Goal: Task Accomplishment & Management: Manage account settings

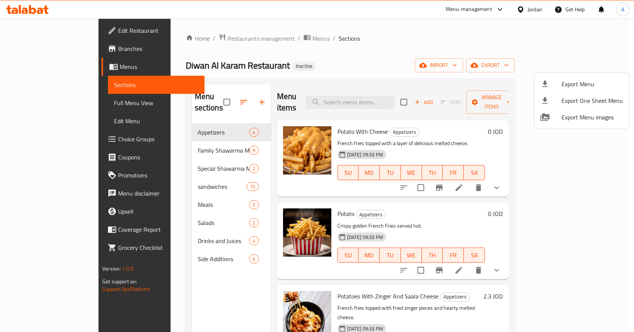
click at [356, 93] on div at bounding box center [317, 166] width 634 height 332
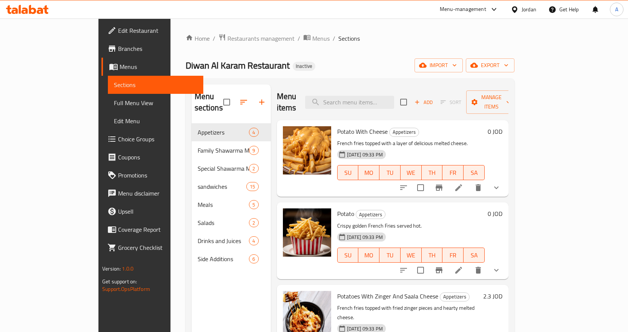
click at [356, 96] on input "search" at bounding box center [349, 102] width 89 height 13
paste input "Zinger Shrak Bread With Cheese"
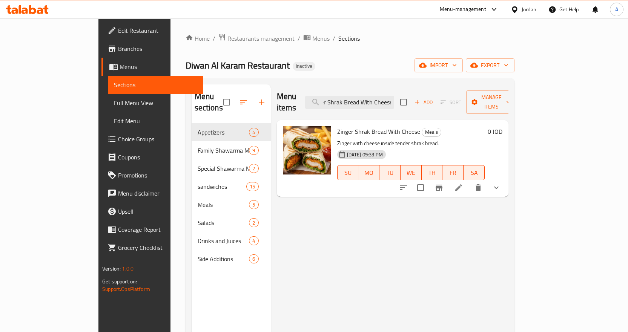
type input "Zinger Shrak Bread With Cheese"
click at [499, 187] on icon "show more" at bounding box center [496, 188] width 5 height 3
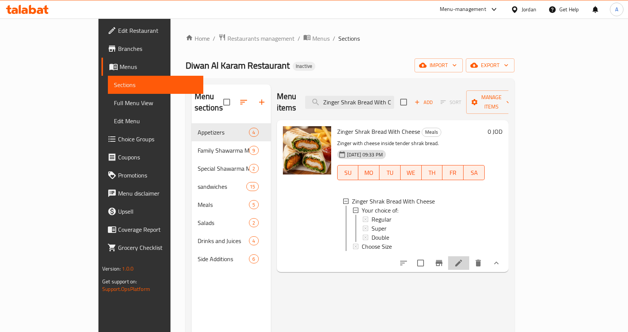
click at [469, 257] on li at bounding box center [458, 264] width 21 height 14
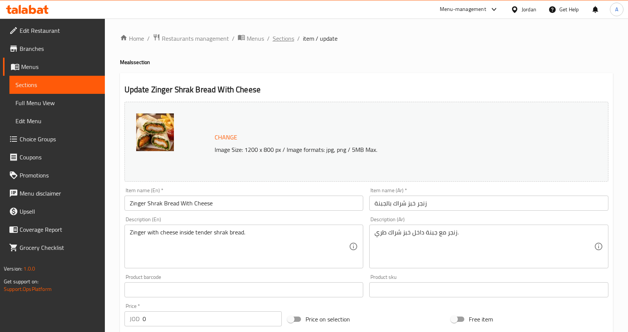
click at [292, 38] on span "Sections" at bounding box center [284, 38] width 22 height 9
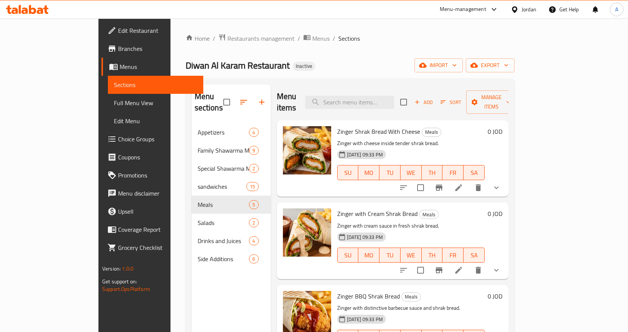
click at [366, 89] on div "Menu items Add Sort Manage items" at bounding box center [393, 103] width 232 height 36
click at [381, 96] on input "search" at bounding box center [349, 102] width 89 height 13
paste input "Fajita Meal"
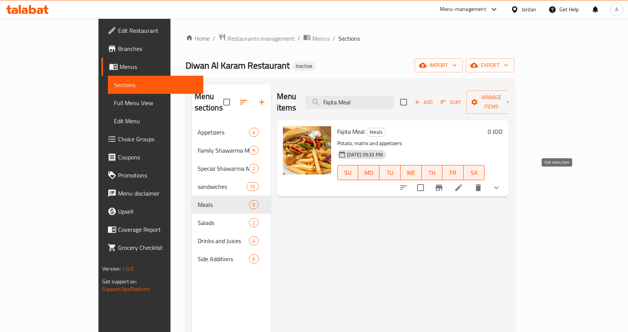
type input "Fajita Meal"
click at [463, 183] on icon at bounding box center [458, 187] width 9 height 9
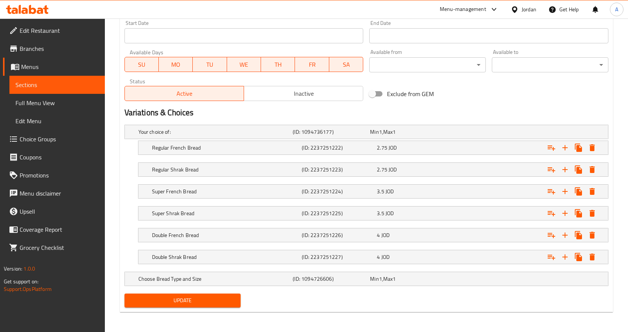
scroll to position [332, 0]
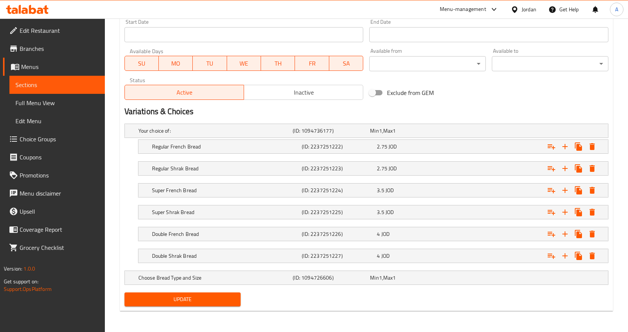
click at [43, 67] on span "Menus" at bounding box center [60, 66] width 78 height 9
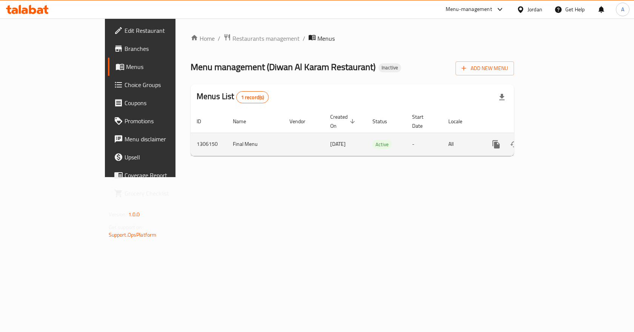
click at [554, 141] on icon "enhanced table" at bounding box center [550, 144] width 7 height 7
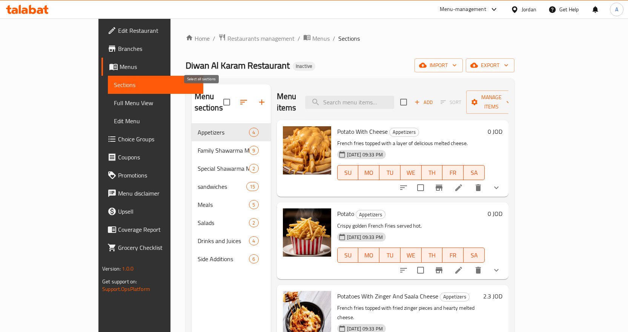
click at [219, 98] on input "checkbox" at bounding box center [227, 102] width 16 height 16
checkbox input "true"
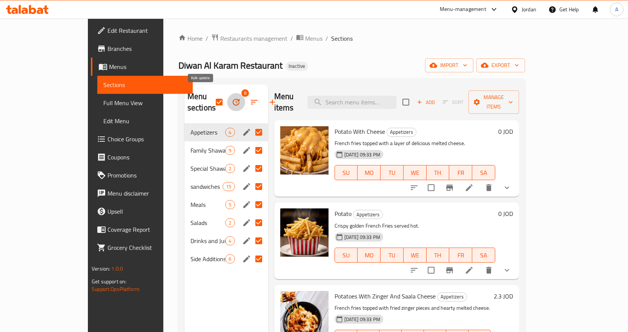
click at [227, 101] on button "button" at bounding box center [236, 102] width 18 height 18
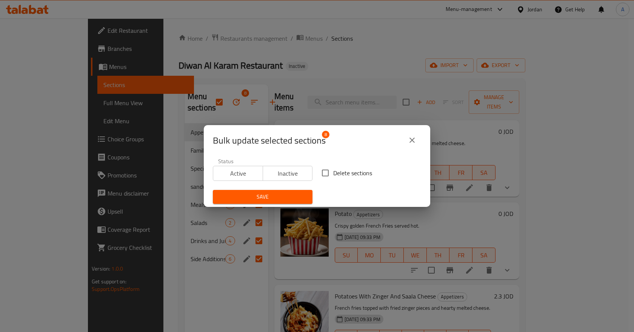
click at [350, 175] on span "Delete sections" at bounding box center [352, 173] width 39 height 9
click at [333, 175] on input "Delete sections" at bounding box center [325, 173] width 16 height 16
checkbox input "true"
click at [306, 192] on button "Save" at bounding box center [263, 197] width 100 height 14
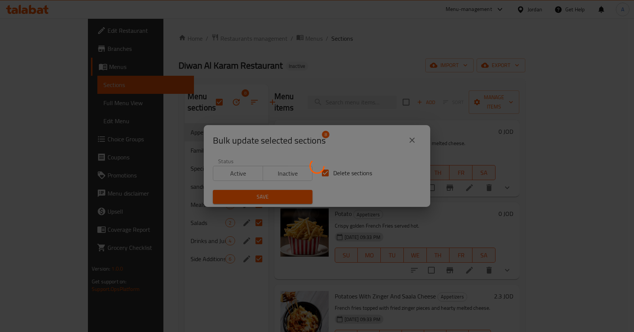
checkbox input "false"
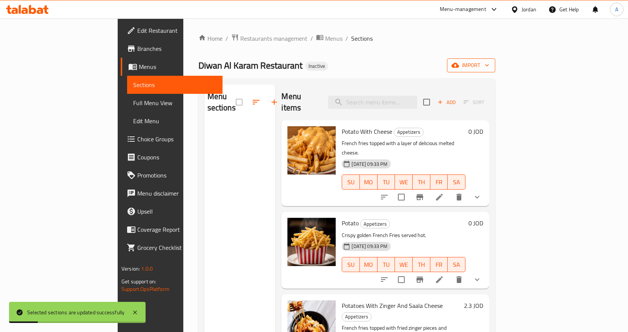
click at [489, 68] on span "import" at bounding box center [471, 65] width 36 height 9
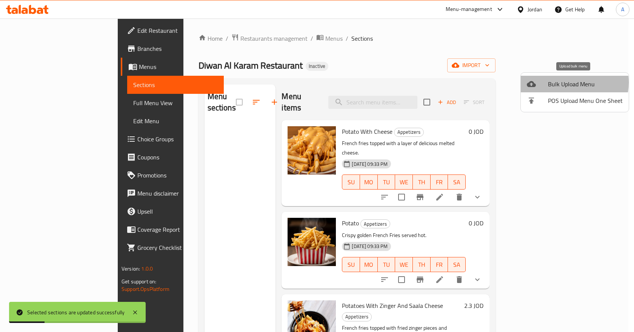
click at [564, 83] on span "Bulk Upload Menu" at bounding box center [585, 84] width 75 height 9
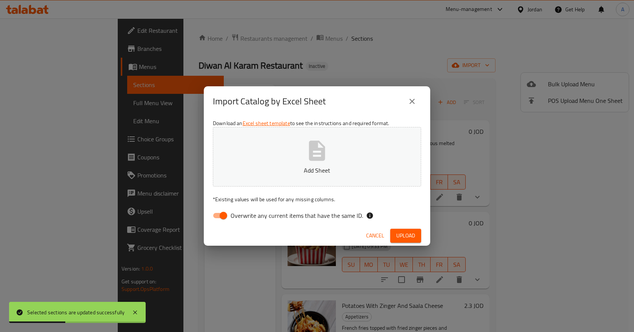
click at [221, 217] on input "Overwrite any current items that have the same ID." at bounding box center [223, 216] width 43 height 14
checkbox input "false"
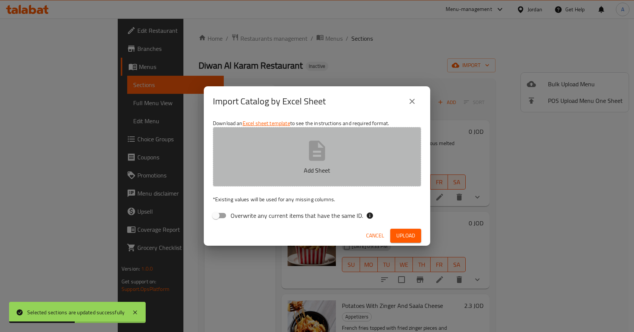
click at [314, 164] on button "Add Sheet" at bounding box center [317, 157] width 208 height 60
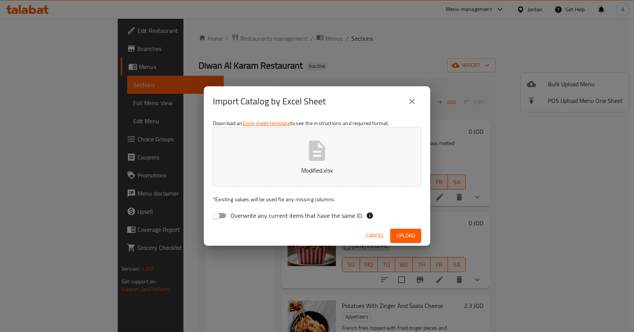
click at [412, 236] on span "Upload" at bounding box center [405, 235] width 19 height 9
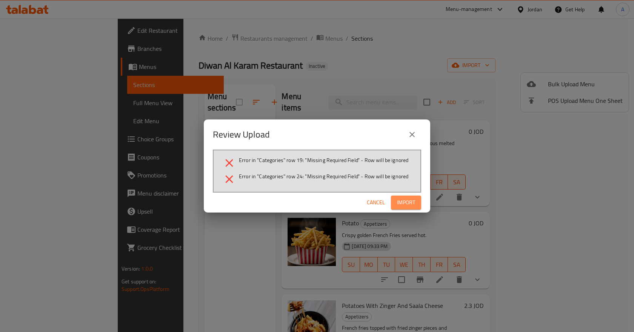
click at [416, 199] on button "Import" at bounding box center [406, 203] width 30 height 14
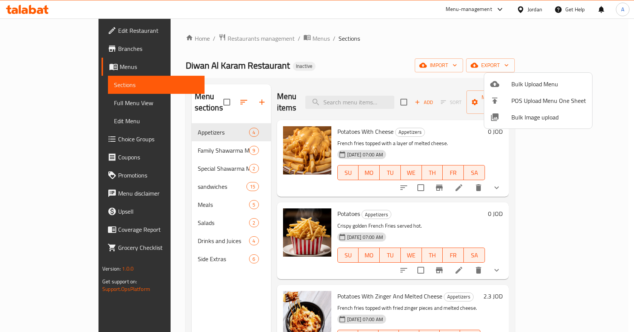
click at [526, 11] on div at bounding box center [317, 166] width 634 height 332
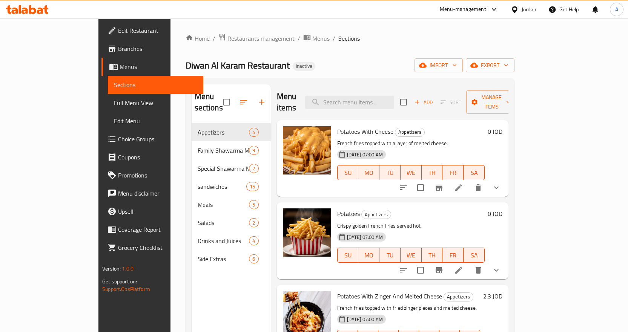
click at [535, 9] on div "Jordan" at bounding box center [529, 9] width 15 height 8
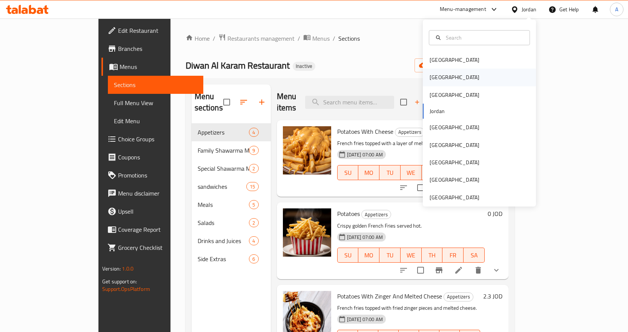
click at [438, 75] on div "[GEOGRAPHIC_DATA]" at bounding box center [455, 77] width 62 height 17
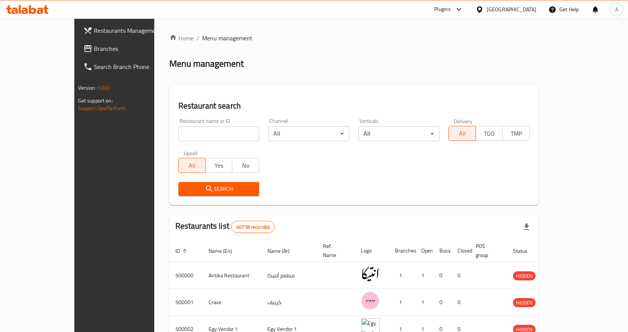
click at [94, 48] on span "Branches" at bounding box center [133, 48] width 79 height 9
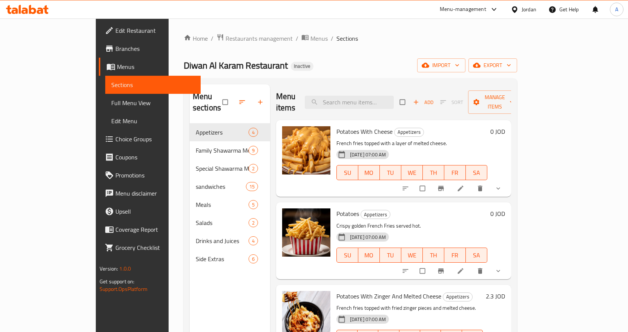
click at [111, 100] on span "Full Menu View" at bounding box center [152, 102] width 83 height 9
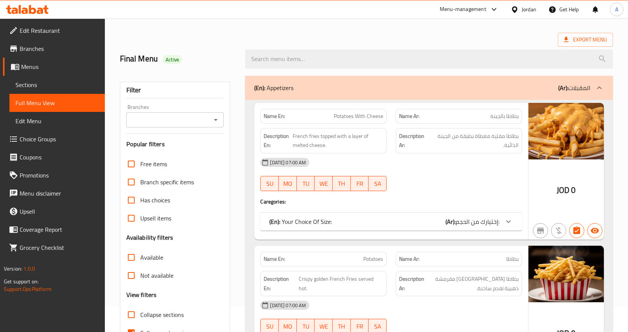
scroll to position [38, 0]
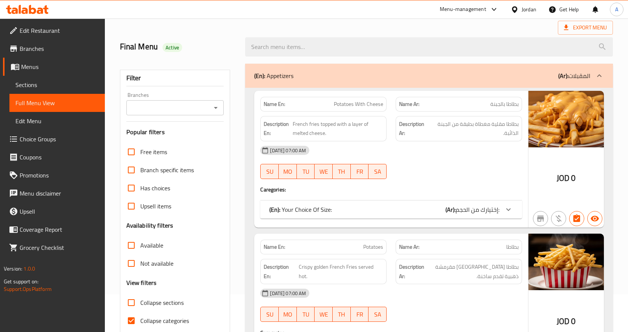
click at [436, 135] on span "بطاطا مقلية مغطاة بطبقة من الجبنة الذائبة." at bounding box center [474, 129] width 89 height 18
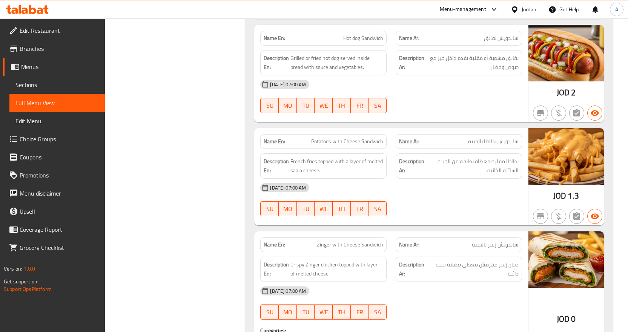
scroll to position [262, 0]
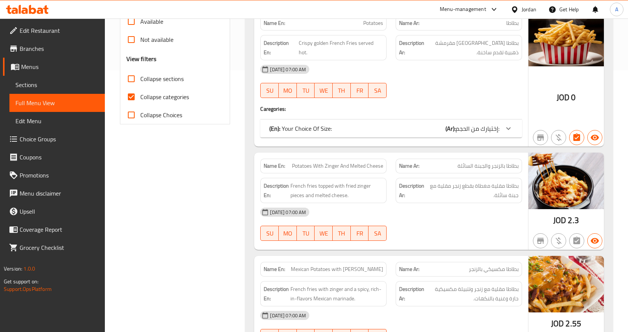
click at [480, 67] on div "18-08-2025 07:00 AM" at bounding box center [391, 69] width 271 height 18
click at [535, 70] on div "JOD 0" at bounding box center [566, 78] width 75 height 137
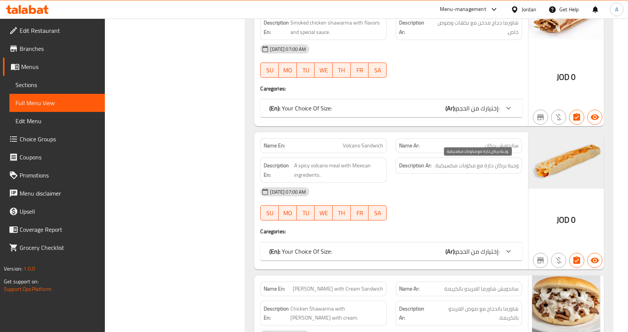
click at [513, 164] on span "وجبة بركان حارة مع مكونات مكسيكية." at bounding box center [477, 165] width 84 height 9
copy span "وجبة"
click at [496, 180] on div "Description Ar: وجبة بركان حارة مع مكونات مكسيكية." at bounding box center [458, 170] width 135 height 34
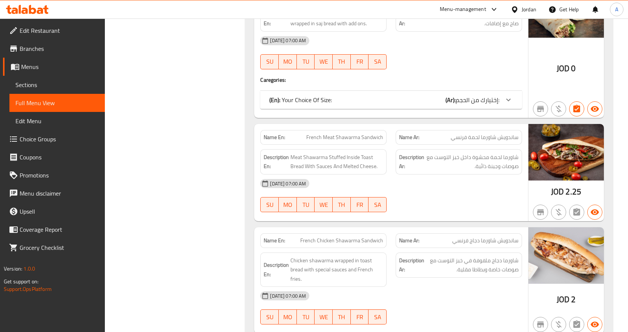
scroll to position [511, 0]
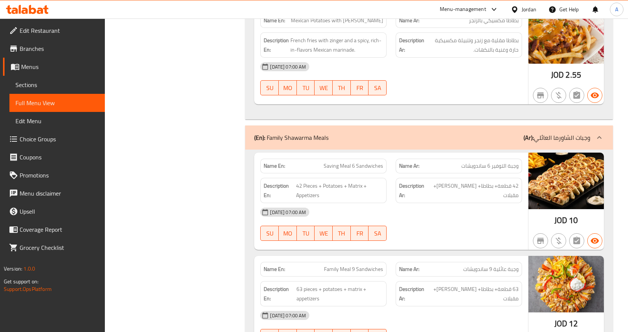
drag, startPoint x: 487, startPoint y: 166, endPoint x: 469, endPoint y: 170, distance: 18.5
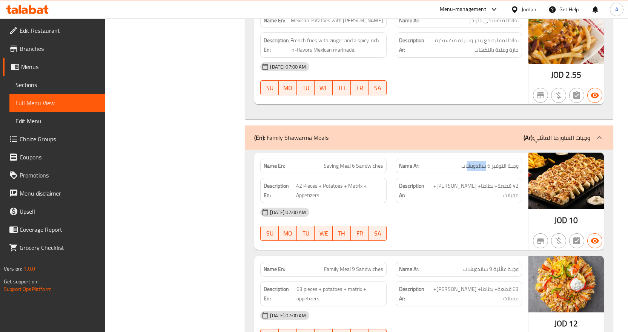
copy span "ساندويش"
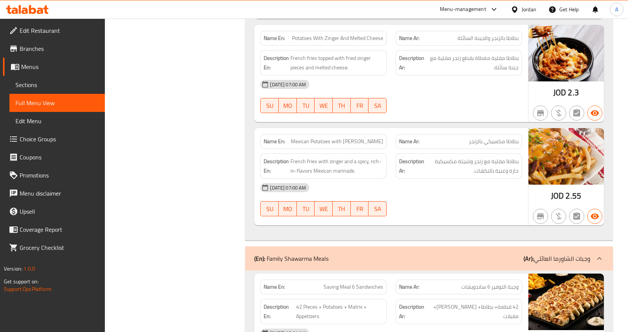
click at [490, 116] on div at bounding box center [458, 113] width 135 height 9
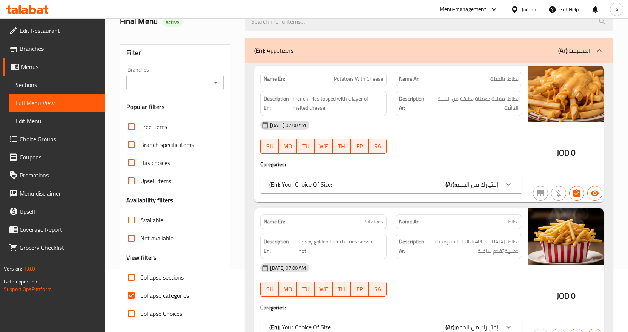
scroll to position [75, 0]
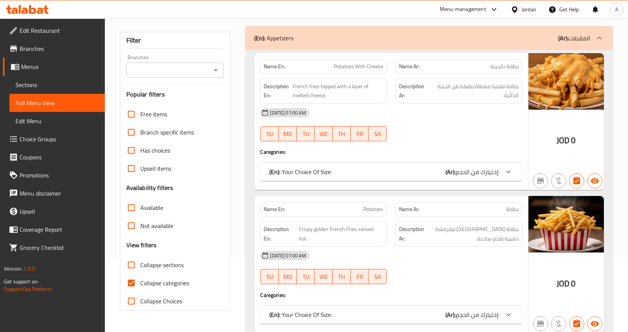
click at [132, 269] on input "Collapse sections" at bounding box center [131, 265] width 18 height 18
checkbox input "true"
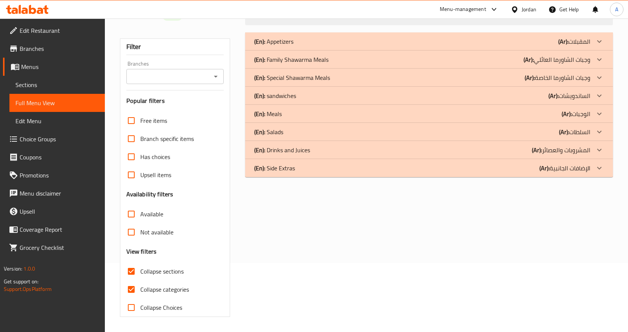
scroll to position [69, 0]
click at [314, 36] on div "(En): Appetizers (Ar): المقبلات" at bounding box center [429, 41] width 368 height 18
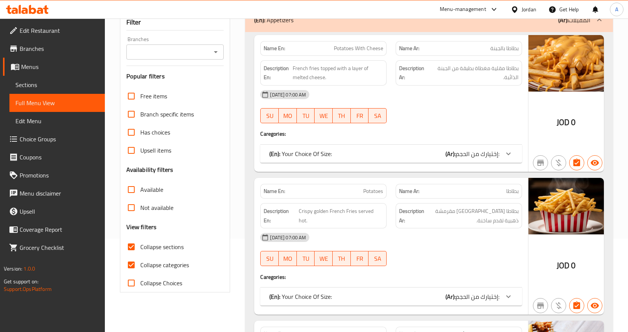
scroll to position [107, 0]
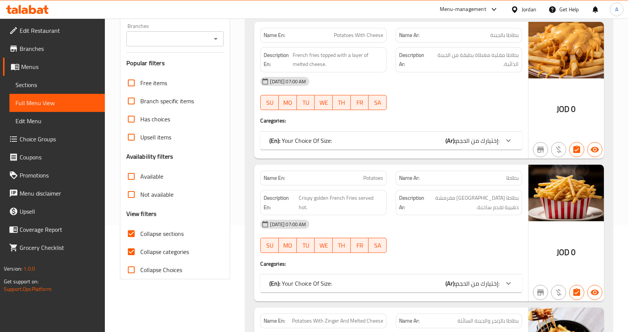
click at [126, 252] on input "Collapse categories" at bounding box center [131, 252] width 18 height 18
checkbox input "false"
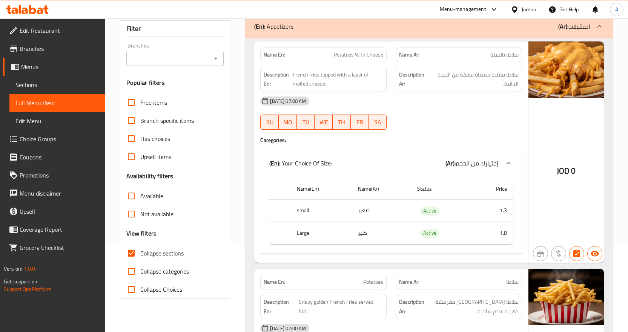
scroll to position [83, 0]
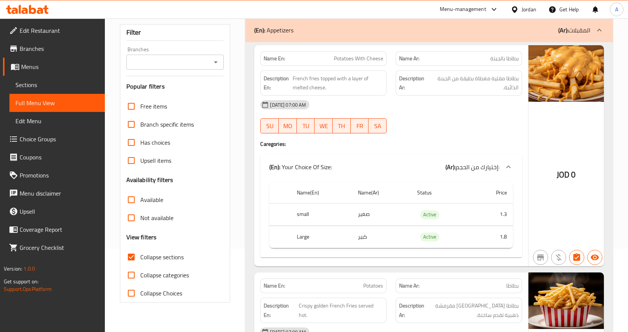
click at [316, 26] on div "(En): Appetizers (Ar): المقبلات" at bounding box center [422, 30] width 336 height 9
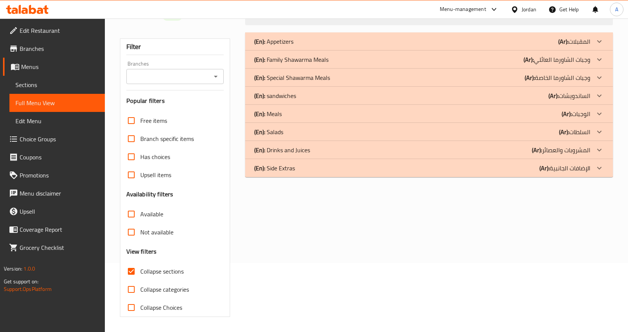
scroll to position [69, 0]
click at [337, 46] on div "(En): Family Shawarma Meals (Ar): وجبات الشاورما العائلي" at bounding box center [422, 41] width 336 height 9
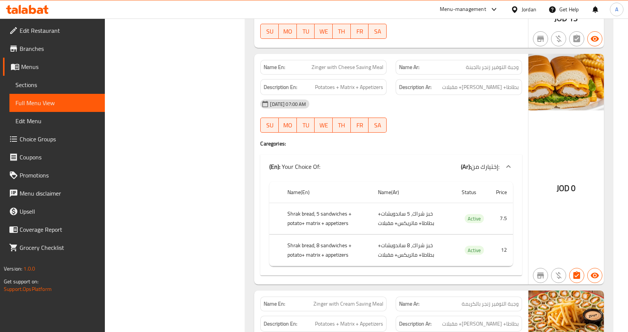
scroll to position [441, 0]
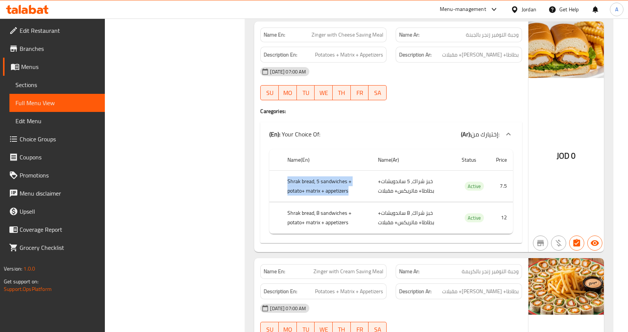
drag, startPoint x: 289, startPoint y: 183, endPoint x: 350, endPoint y: 194, distance: 62.5
click at [350, 194] on th "Shrak bread, 5 sandwiches + potato+ matrix + appetizers" at bounding box center [326, 186] width 91 height 31
drag, startPoint x: 288, startPoint y: 213, endPoint x: 305, endPoint y: 212, distance: 17.4
click at [305, 212] on th "Shrak bread, 8 sandwiches + potato+ matrix + appetizers" at bounding box center [326, 217] width 91 height 31
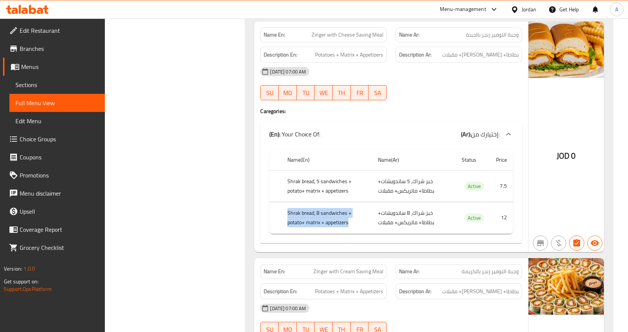
drag, startPoint x: 287, startPoint y: 213, endPoint x: 349, endPoint y: 224, distance: 62.8
click at [349, 224] on th "Shrak bread, 8 sandwiches + potato+ matrix + appetizers" at bounding box center [326, 217] width 91 height 31
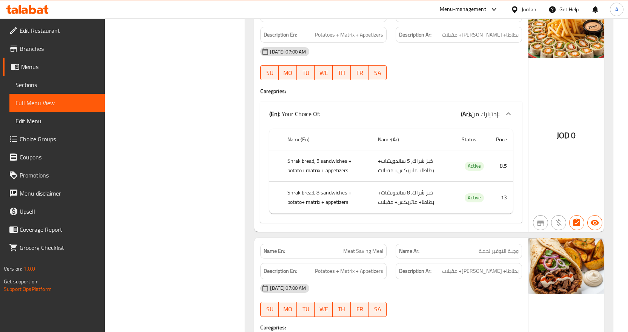
scroll to position [967, 0]
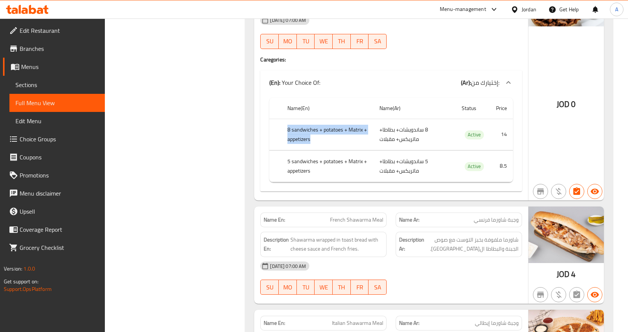
drag, startPoint x: 288, startPoint y: 127, endPoint x: 367, endPoint y: 135, distance: 79.7
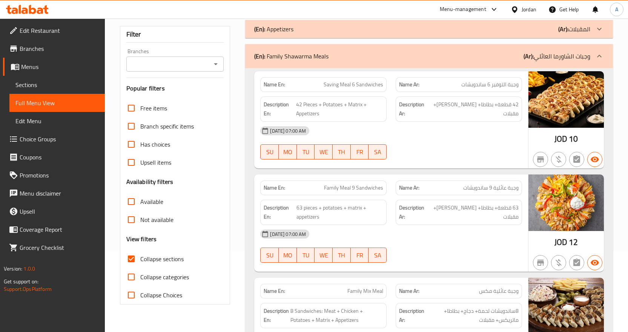
scroll to position [70, 0]
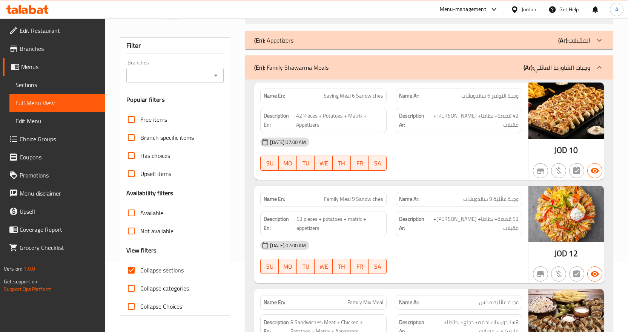
click at [590, 64] on p "(Ar): وجبات الشاورما العائلي" at bounding box center [557, 67] width 67 height 9
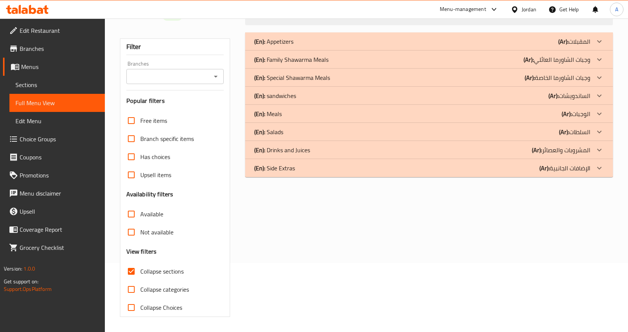
scroll to position [69, 0]
click at [294, 46] on p "(En): Special Shawarma Meals" at bounding box center [273, 41] width 39 height 9
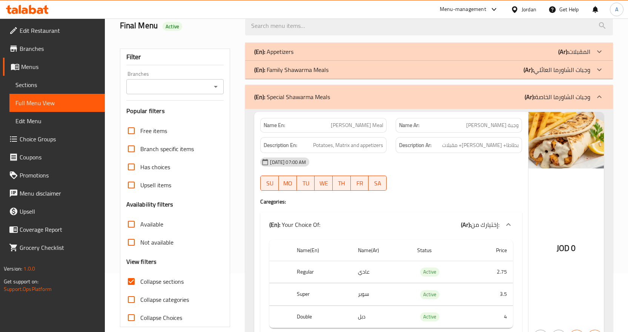
scroll to position [30, 0]
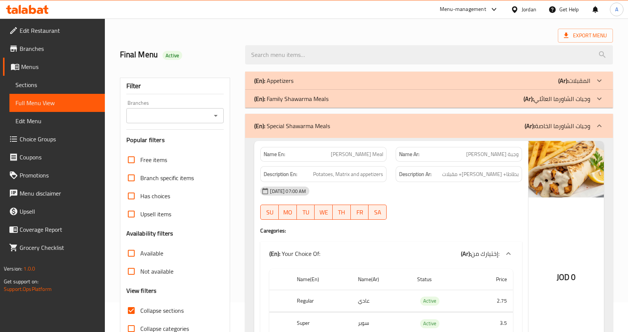
click at [580, 118] on div "(En): Special Shawarma Meals (Ar): وجبات الشاورما الخاصة" at bounding box center [429, 126] width 368 height 24
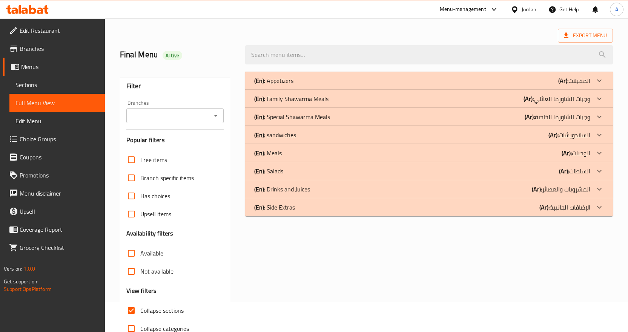
click at [595, 85] on icon at bounding box center [599, 80] width 9 height 9
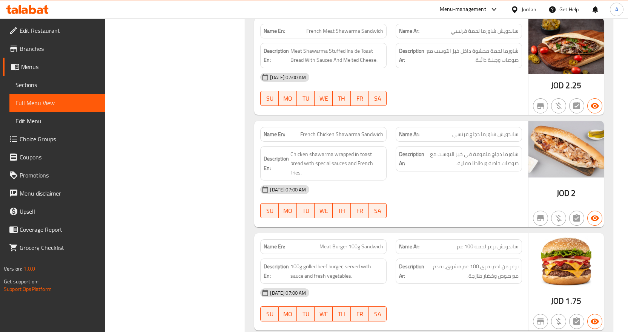
scroll to position [639, 0]
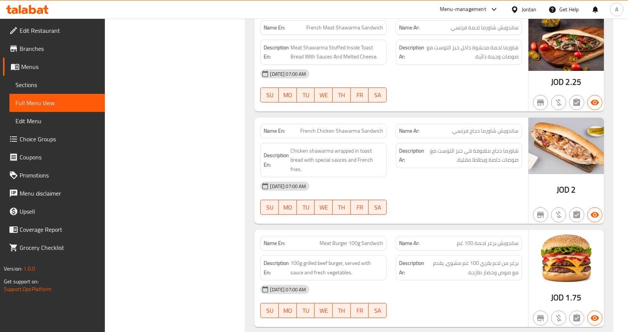
drag, startPoint x: 627, startPoint y: 98, endPoint x: 627, endPoint y: 109, distance: 11.3
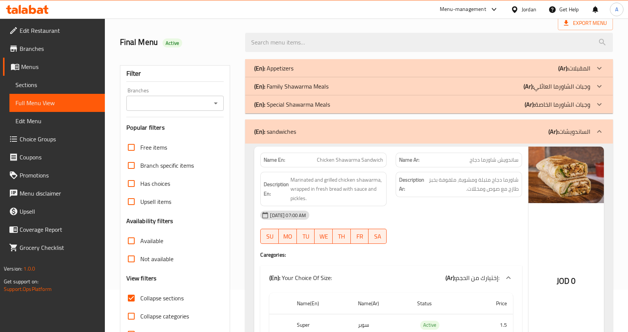
scroll to position [8, 0]
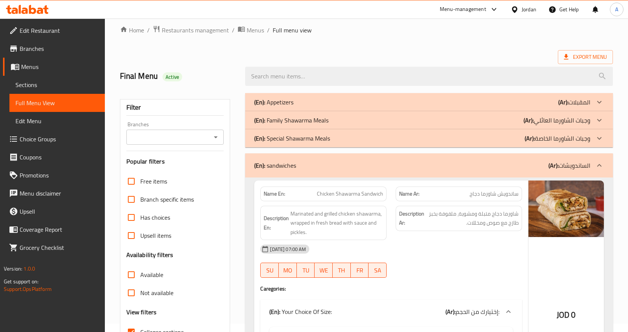
click at [281, 163] on p "(En): sandwiches" at bounding box center [275, 165] width 42 height 9
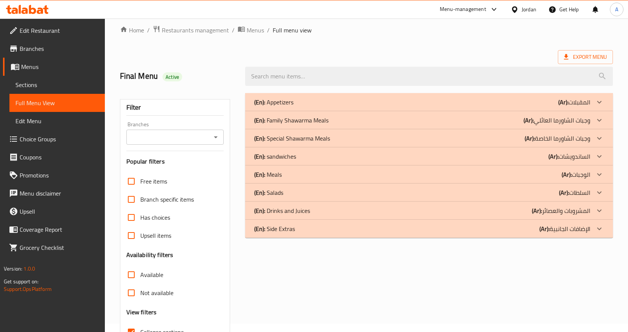
click at [304, 107] on div "(En): Meals (Ar): الوجبات" at bounding box center [422, 102] width 336 height 9
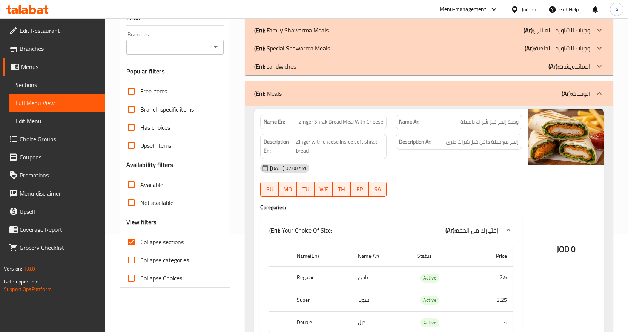
scroll to position [98, 0]
click at [420, 92] on div "(En): Meals (Ar): الوجبات" at bounding box center [422, 93] width 336 height 9
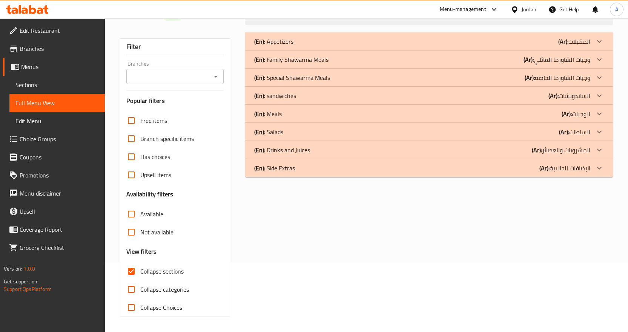
scroll to position [69, 0]
click at [294, 46] on p "(En): Drinks and Juices" at bounding box center [273, 41] width 39 height 9
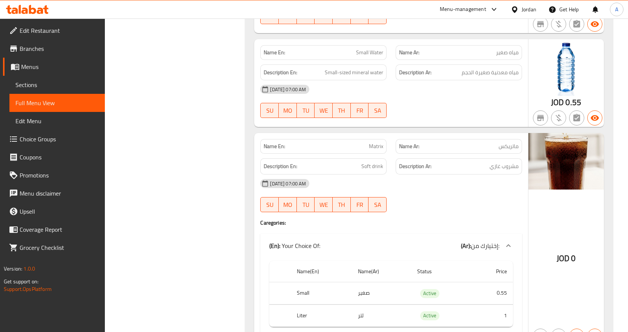
scroll to position [478, 0]
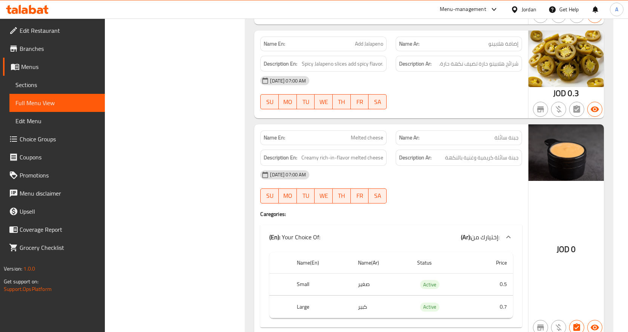
scroll to position [1060, 0]
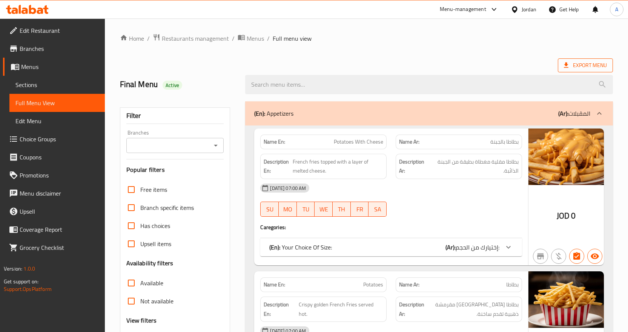
click at [569, 63] on icon at bounding box center [567, 65] width 8 height 8
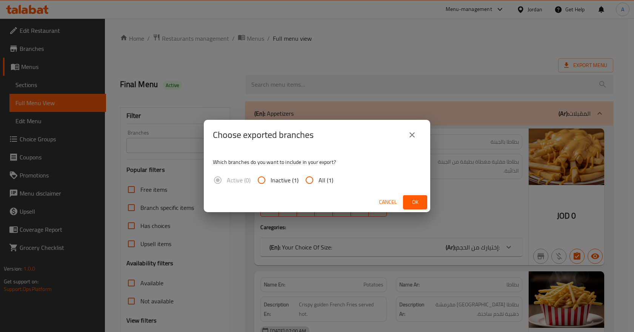
click at [334, 174] on div "Active (0) Inactive (1) All (1)" at bounding box center [276, 180] width 126 height 18
click at [326, 182] on span "All (1)" at bounding box center [325, 180] width 15 height 9
click at [318, 182] on input "All (1)" at bounding box center [309, 180] width 18 height 18
radio input "true"
click at [417, 203] on span "Ok" at bounding box center [415, 202] width 12 height 9
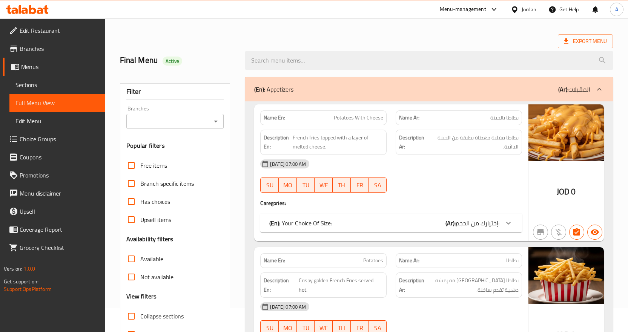
scroll to position [38, 0]
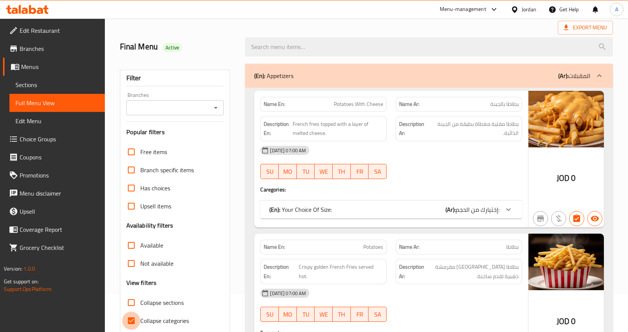
click at [129, 321] on input "Collapse categories" at bounding box center [131, 321] width 18 height 18
checkbox input "false"
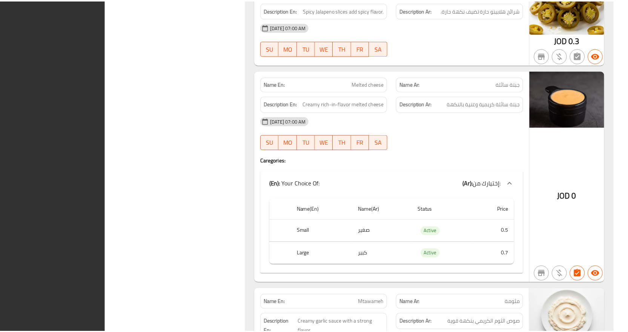
scroll to position [8143, 0]
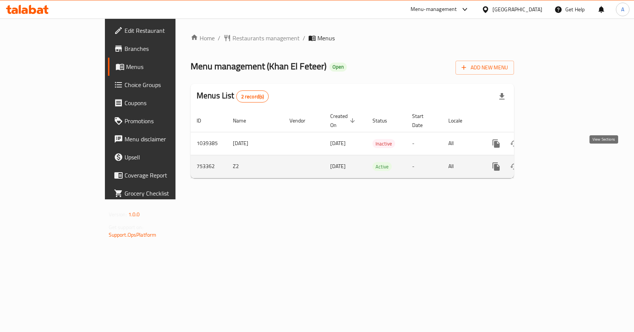
click at [555, 162] on icon "enhanced table" at bounding box center [550, 166] width 9 height 9
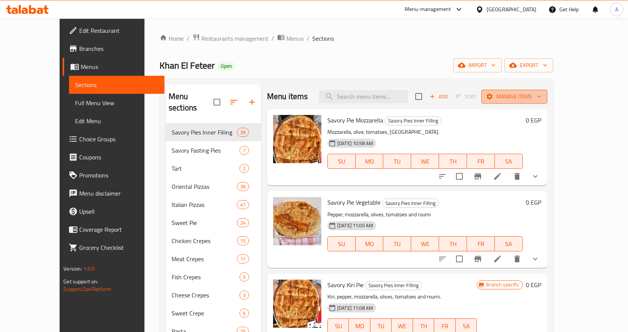
click at [543, 97] on icon "button" at bounding box center [539, 97] width 8 height 8
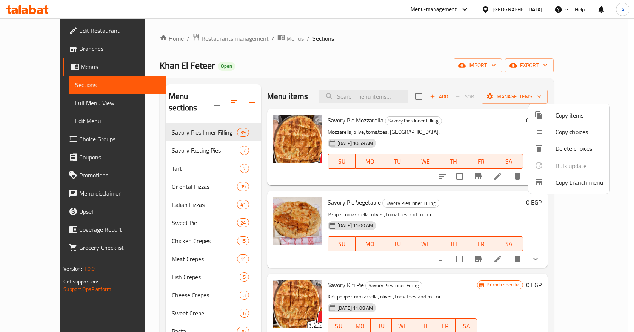
click at [585, 184] on span "Copy branch menu" at bounding box center [579, 182] width 48 height 9
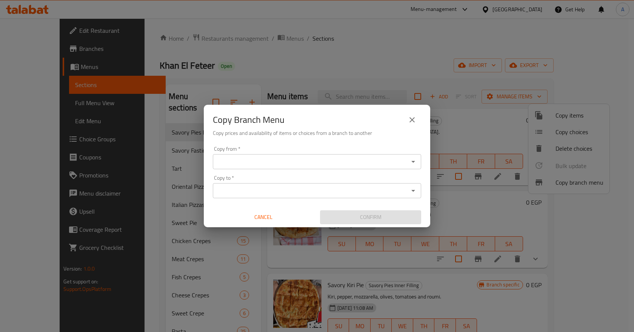
click at [349, 162] on input "Copy from   *" at bounding box center [310, 162] width 191 height 11
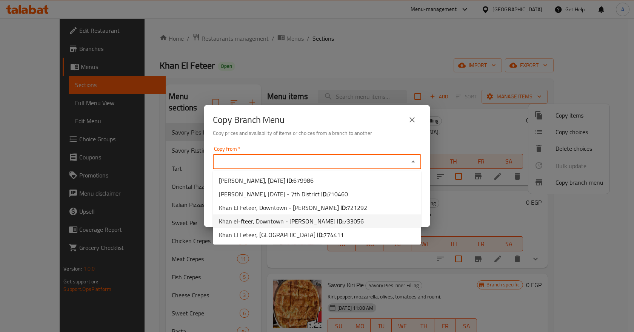
click at [343, 225] on span "733056" at bounding box center [353, 221] width 20 height 11
type input "Khan el-fteer, Downtown - [PERSON_NAME]"
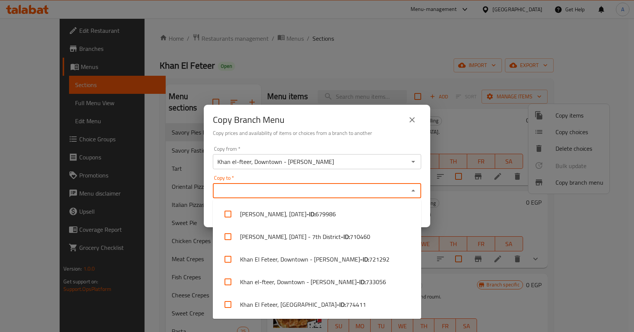
click at [337, 194] on input "Copy to   *" at bounding box center [310, 191] width 191 height 11
click at [304, 306] on li "Khan El Feteer, [GEOGRAPHIC_DATA] - ID: 774411" at bounding box center [317, 305] width 208 height 23
checkbox input "true"
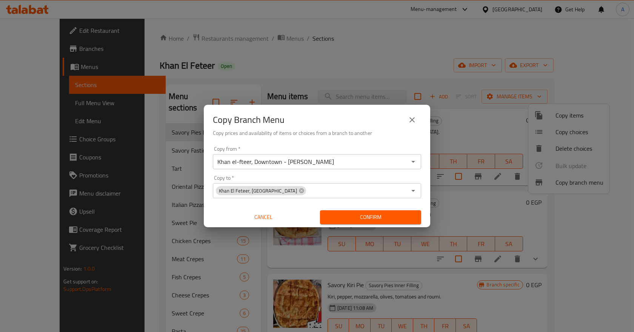
click at [400, 172] on div "Copy from   * Khan el-fteer, Downtown - [PERSON_NAME] from * Copy to   * [GEOGR…" at bounding box center [317, 185] width 226 height 84
click at [392, 217] on span "Confirm" at bounding box center [370, 217] width 89 height 9
